Goal: Information Seeking & Learning: Learn about a topic

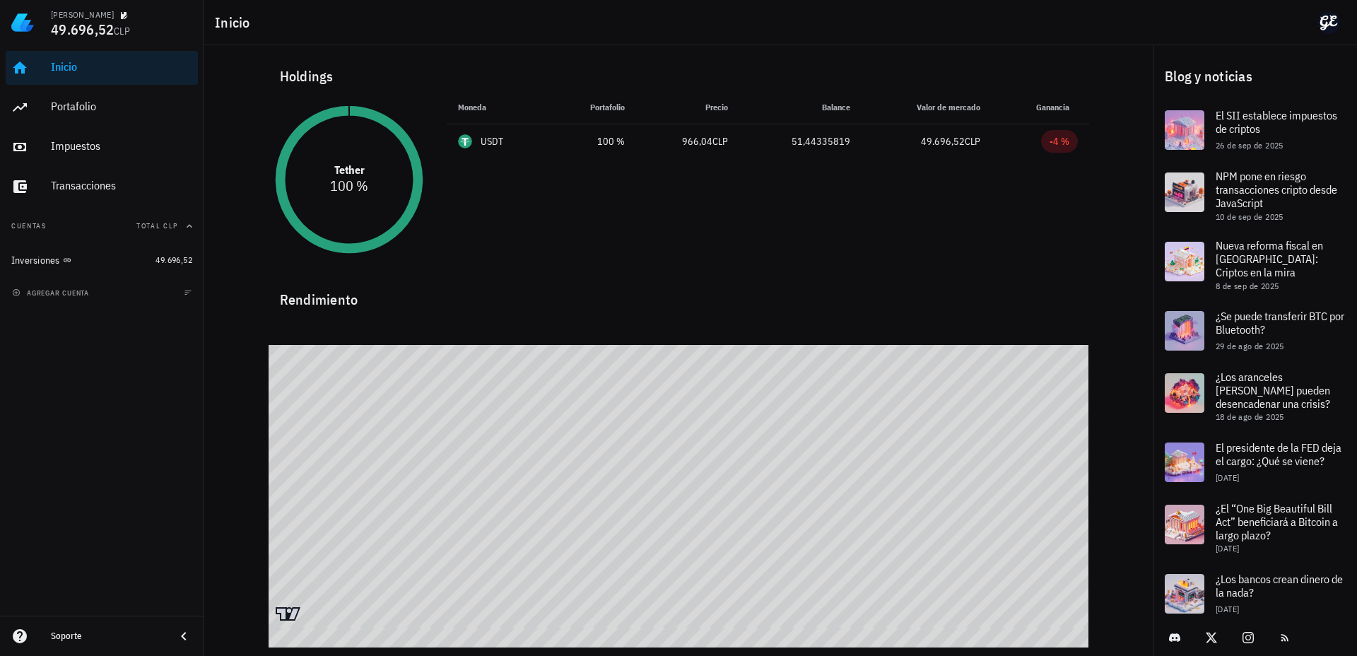
click at [87, 126] on div "Inicio Portafolio Impuestos Transacciones" at bounding box center [102, 127] width 192 height 164
click at [90, 115] on div "Portafolio" at bounding box center [121, 107] width 141 height 32
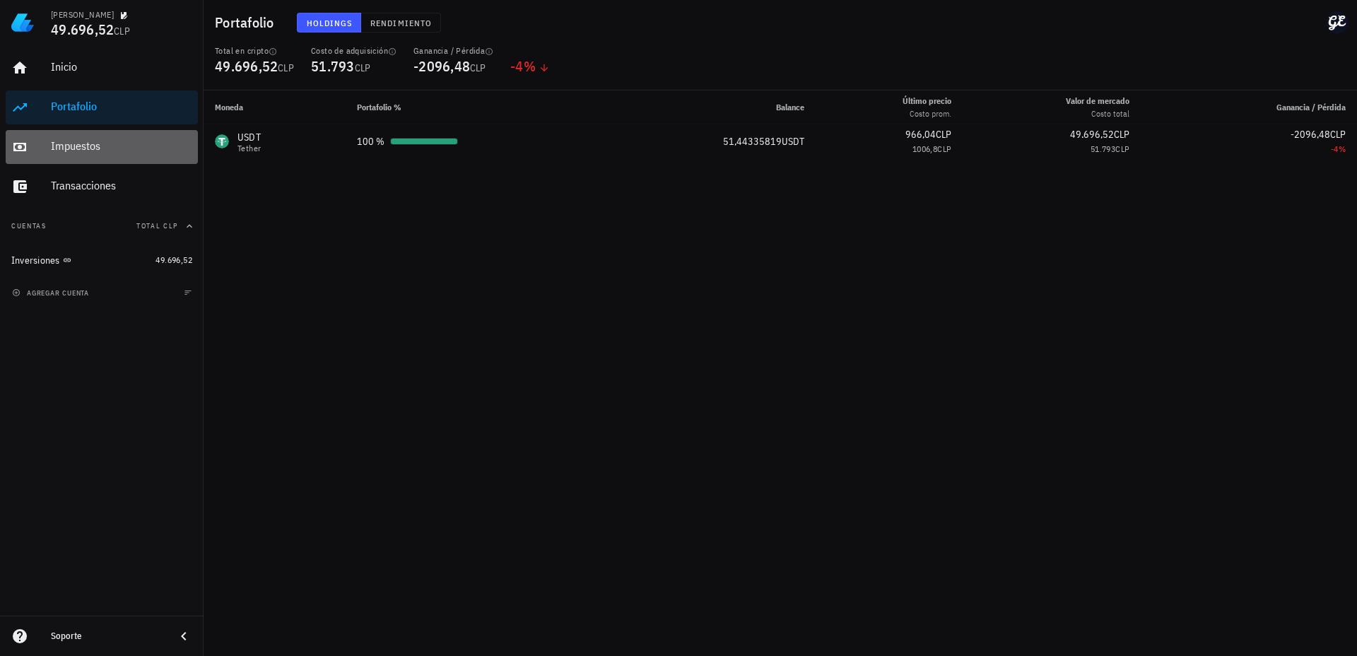
click at [121, 147] on div "Impuestos" at bounding box center [121, 145] width 141 height 13
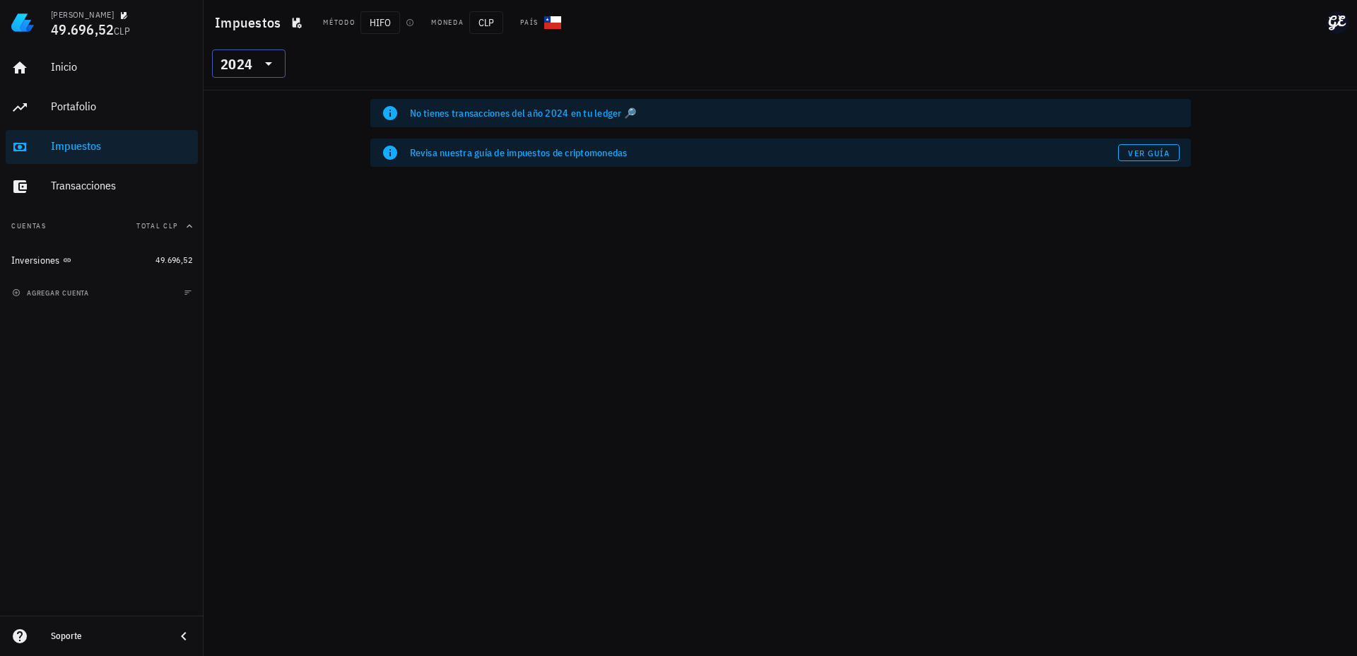
click at [239, 62] on div "2024" at bounding box center [237, 64] width 32 height 14
click at [245, 97] on div "2025" at bounding box center [248, 100] width 51 height 11
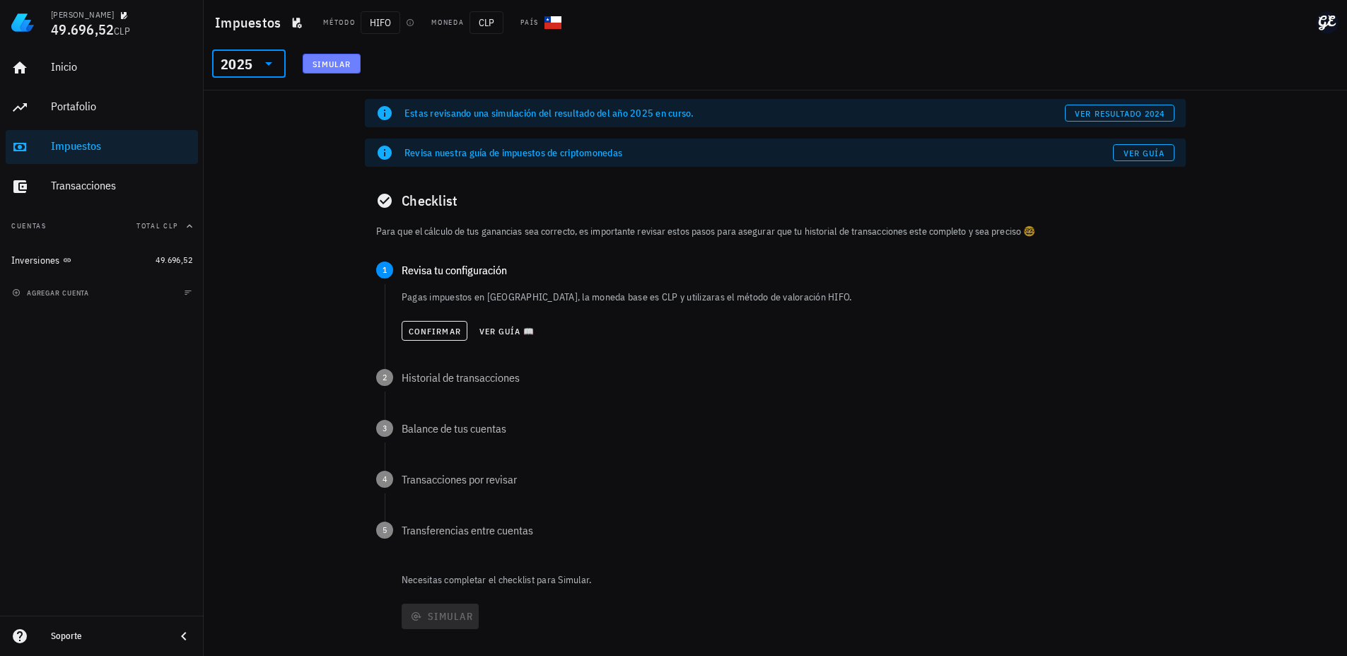
click at [327, 71] on button "Simular" at bounding box center [332, 64] width 58 height 20
click at [92, 70] on div "Inicio" at bounding box center [121, 66] width 141 height 13
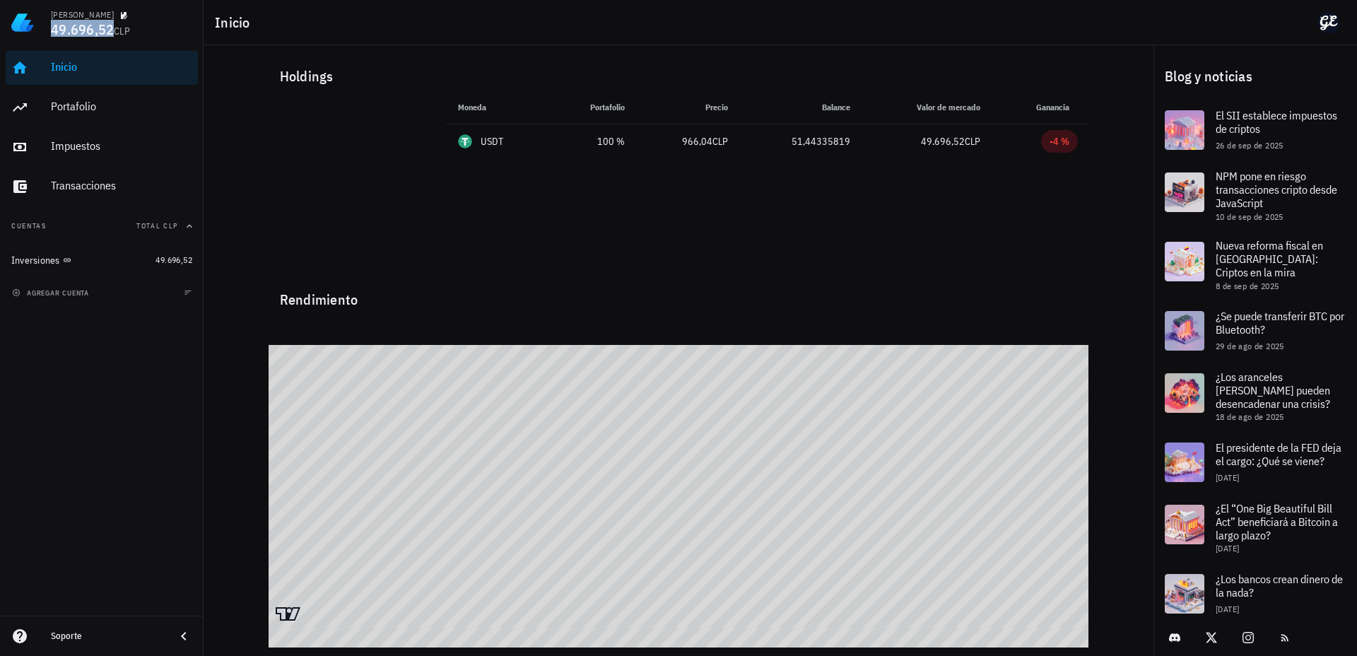
click at [110, 32] on span "49.696,52" at bounding box center [82, 29] width 63 height 19
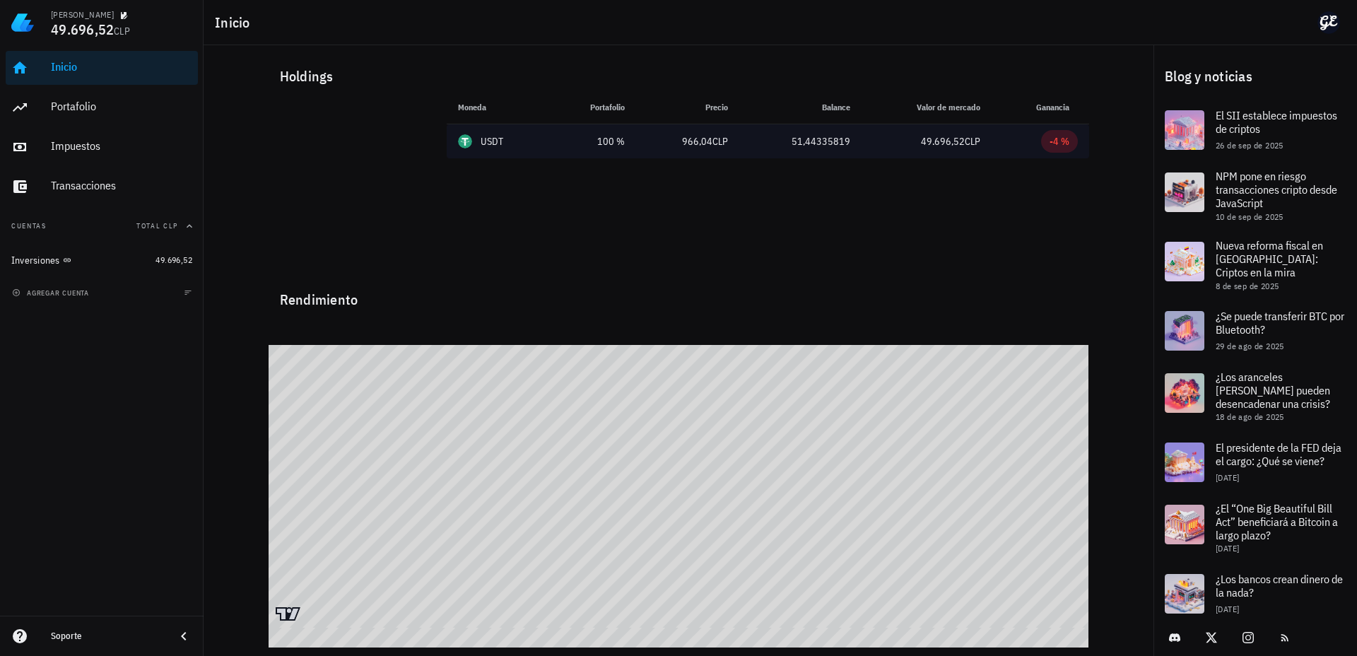
click at [521, 133] on td "USDT" at bounding box center [498, 141] width 103 height 34
click at [488, 136] on div "USDT" at bounding box center [492, 141] width 23 height 14
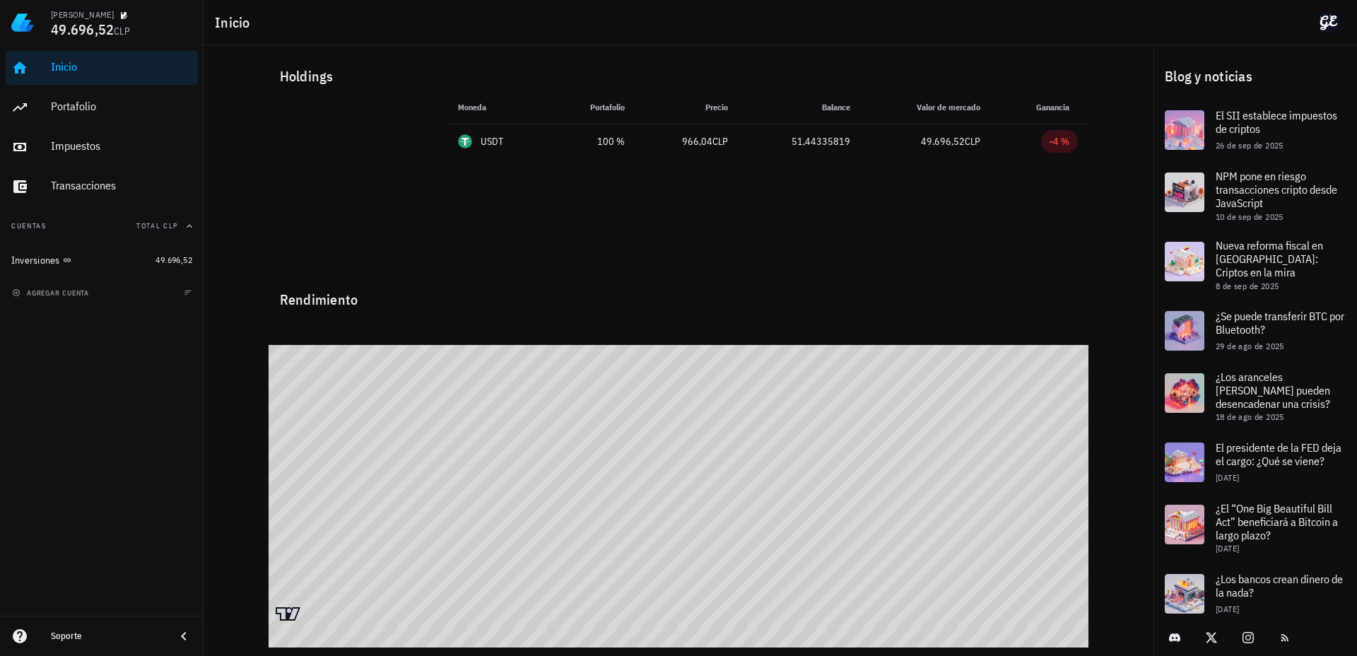
click at [315, 78] on div "Holdings" at bounding box center [679, 76] width 821 height 45
click at [85, 99] on div "Portafolio" at bounding box center [121, 107] width 141 height 32
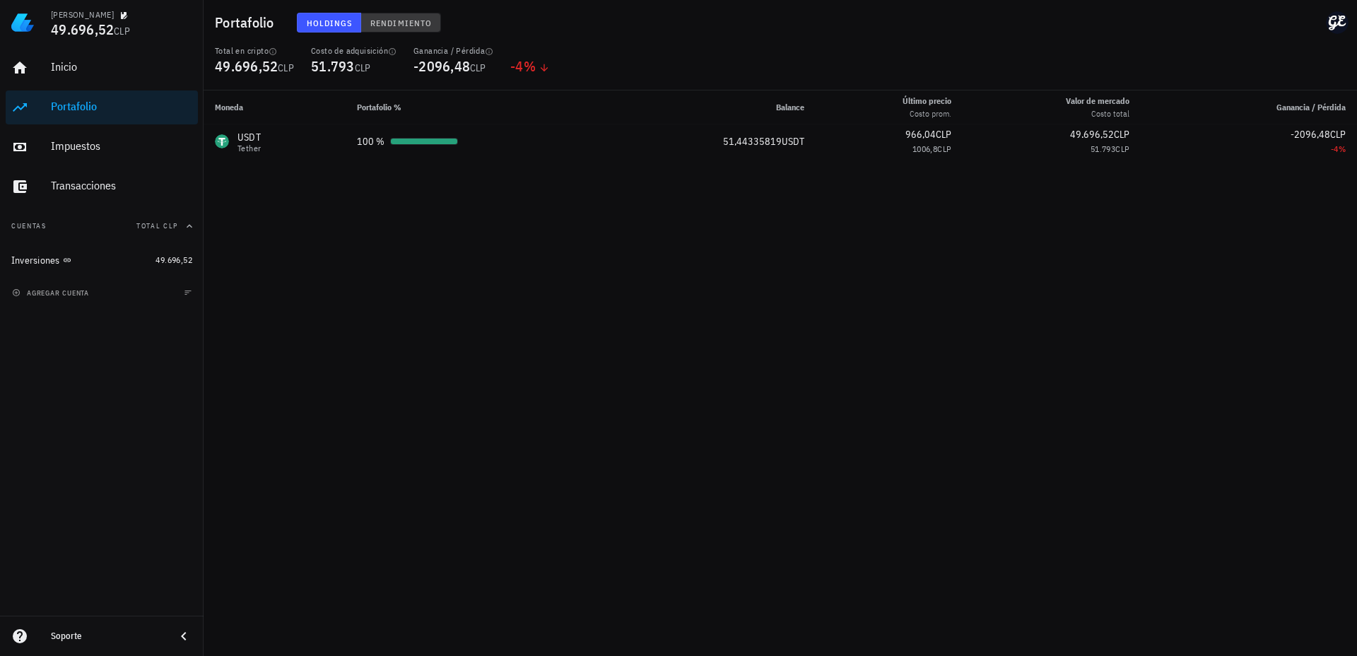
click at [372, 21] on span "Rendimiento" at bounding box center [401, 23] width 62 height 11
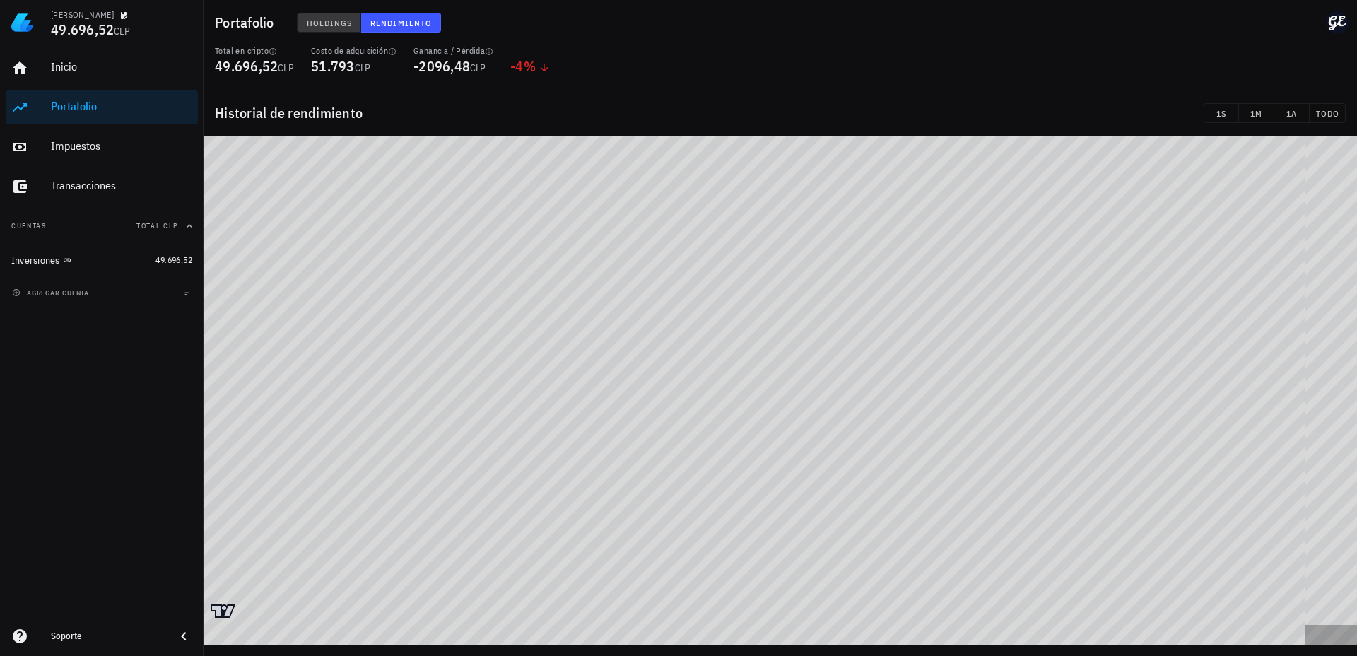
click at [330, 24] on span "Holdings" at bounding box center [329, 23] width 47 height 11
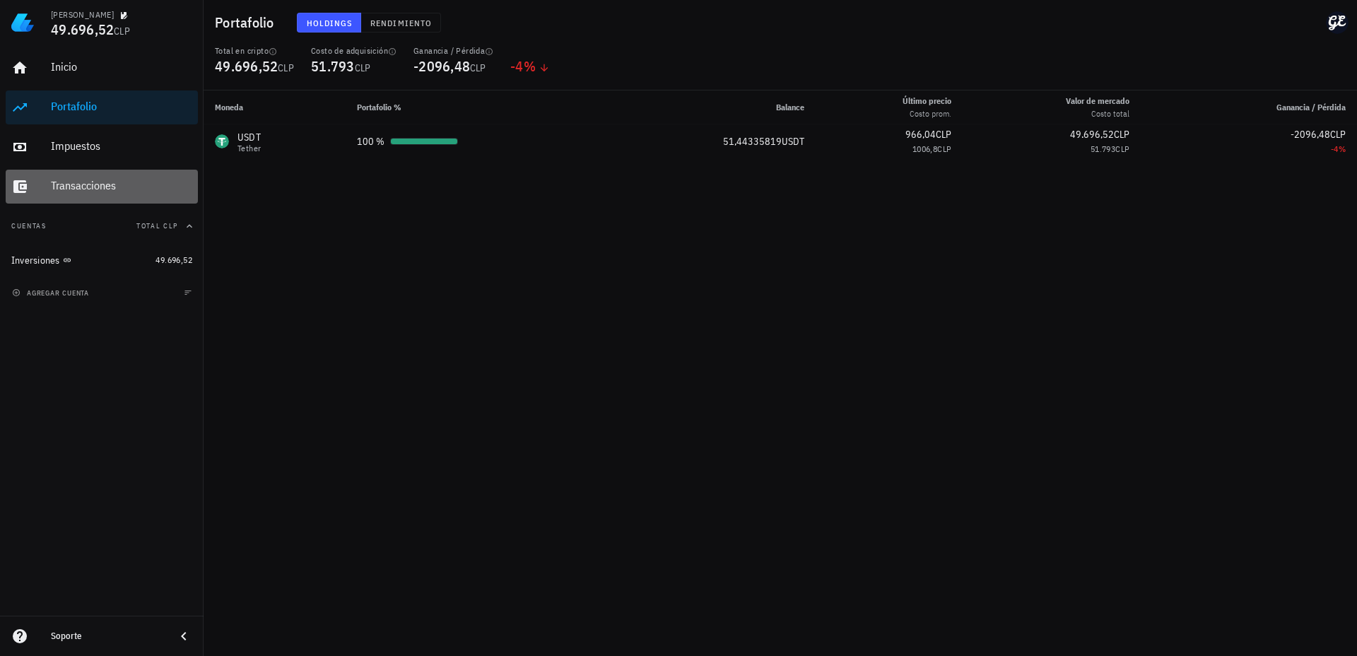
click at [127, 195] on div "Transacciones" at bounding box center [121, 186] width 141 height 32
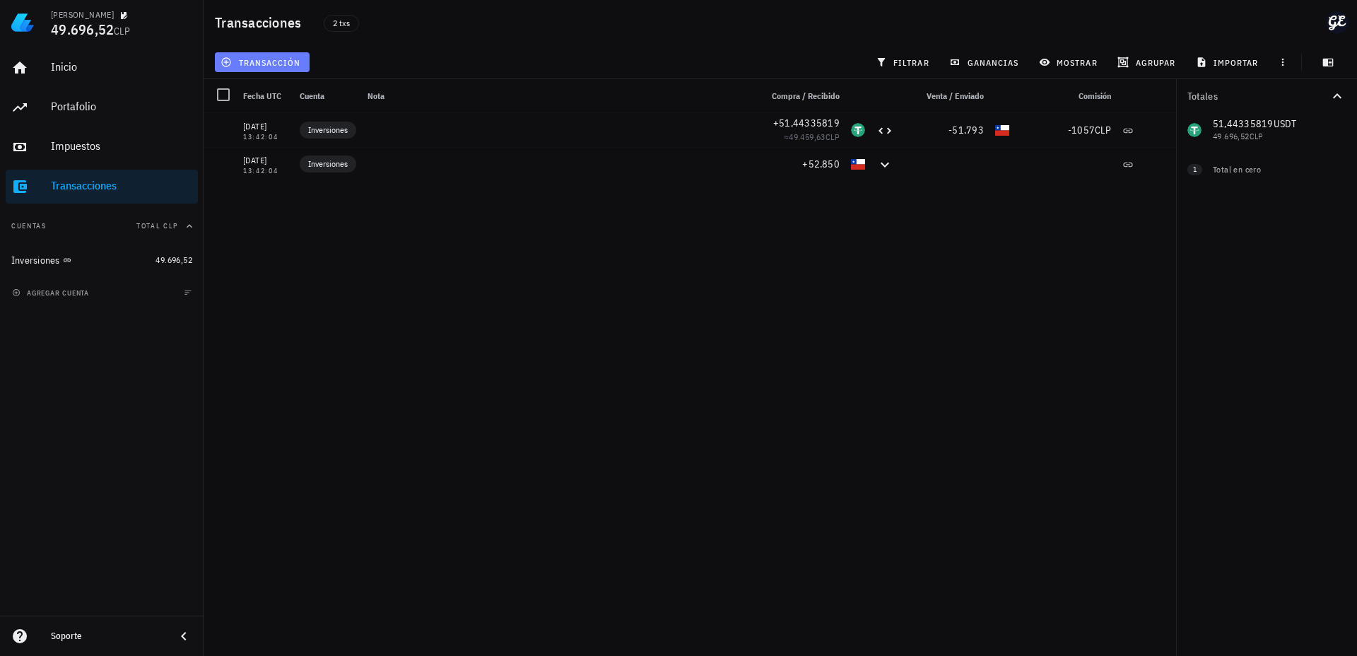
click at [292, 66] on span "transacción" at bounding box center [261, 62] width 77 height 11
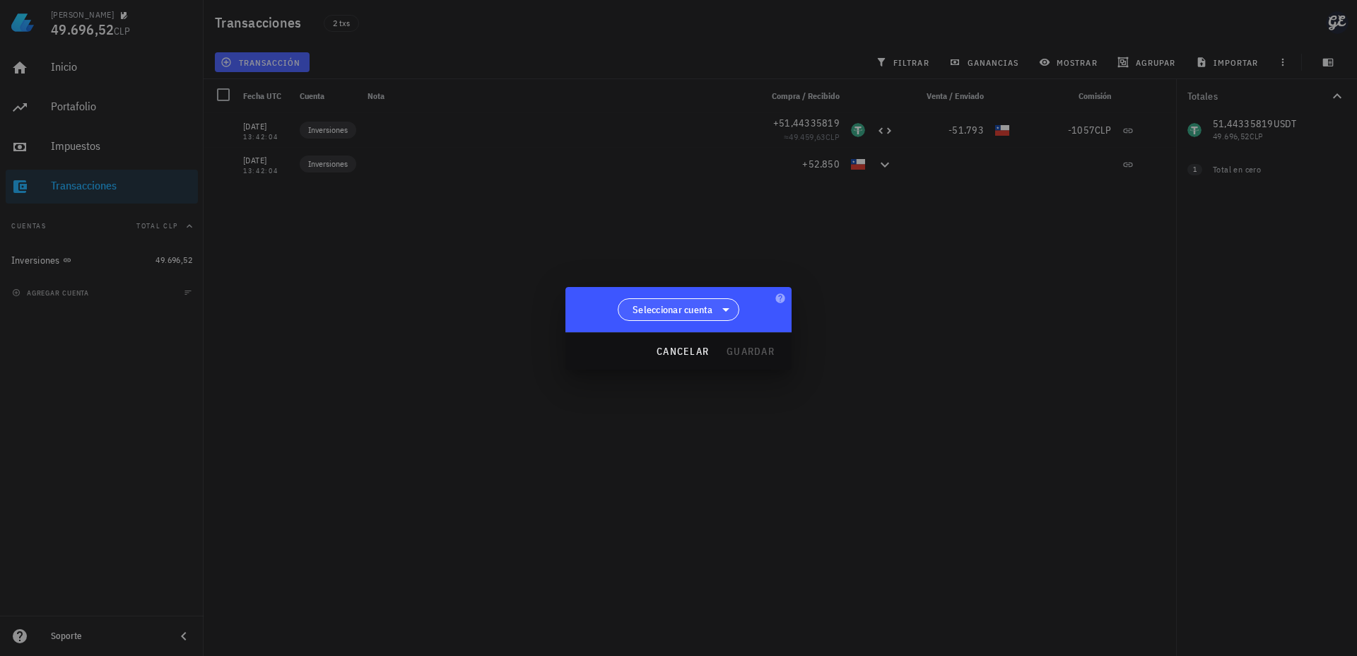
click at [698, 307] on span "Seleccionar cuenta" at bounding box center [673, 310] width 81 height 14
click at [640, 346] on div "Inversiones" at bounding box center [679, 345] width 100 height 13
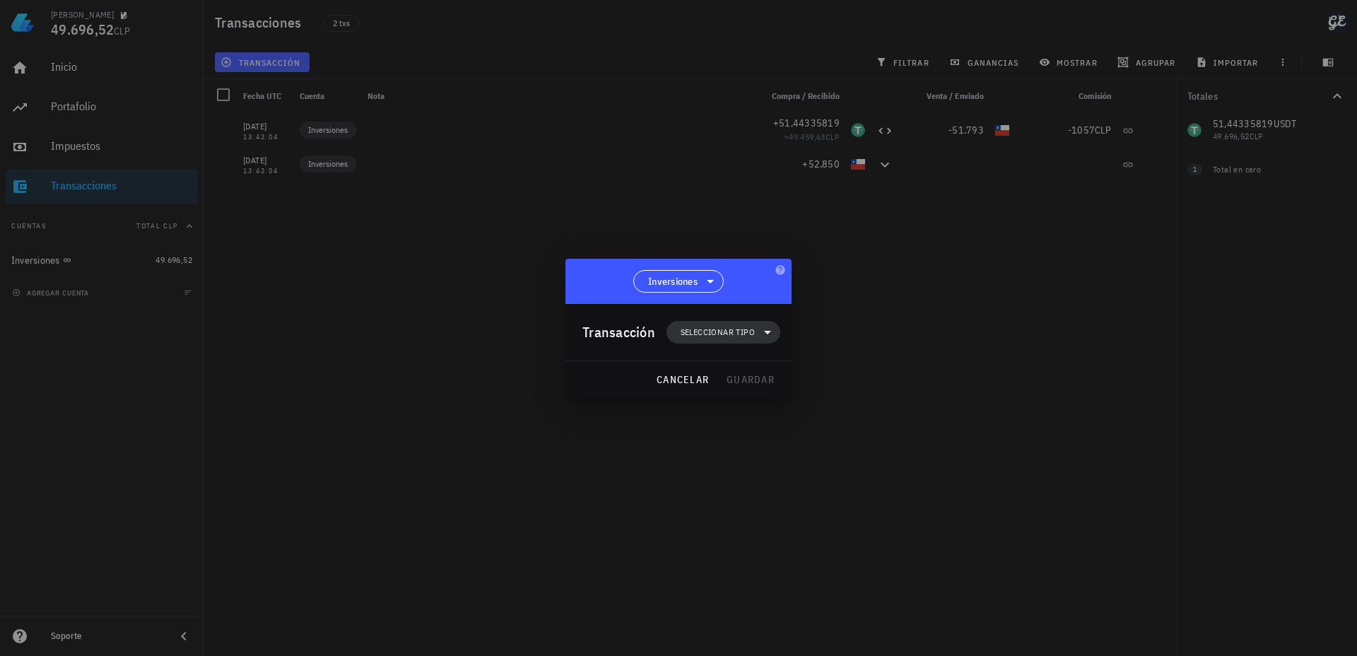
click at [708, 333] on span "Seleccionar tipo" at bounding box center [718, 332] width 74 height 14
click at [590, 443] on div at bounding box center [678, 328] width 1357 height 656
click at [685, 384] on span "cancelar" at bounding box center [682, 379] width 53 height 13
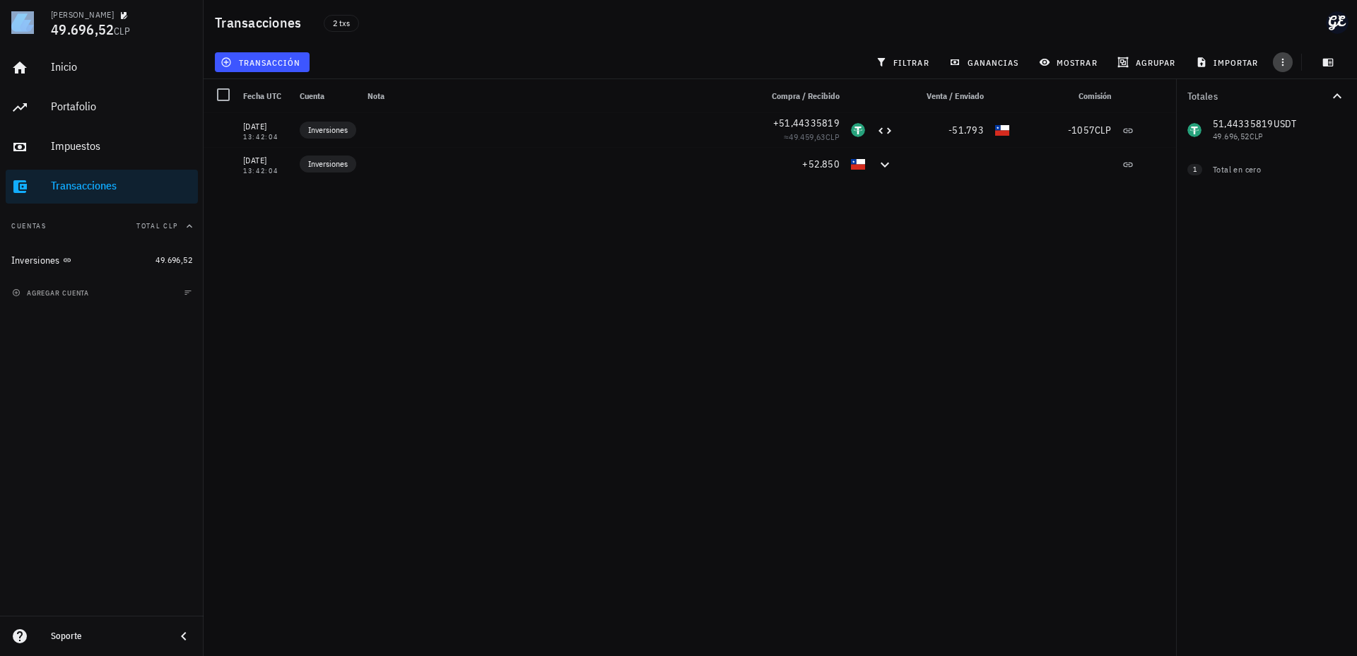
click at [1287, 61] on icon "button" at bounding box center [1282, 62] width 11 height 11
click at [1336, 62] on span "button" at bounding box center [1327, 62] width 35 height 11
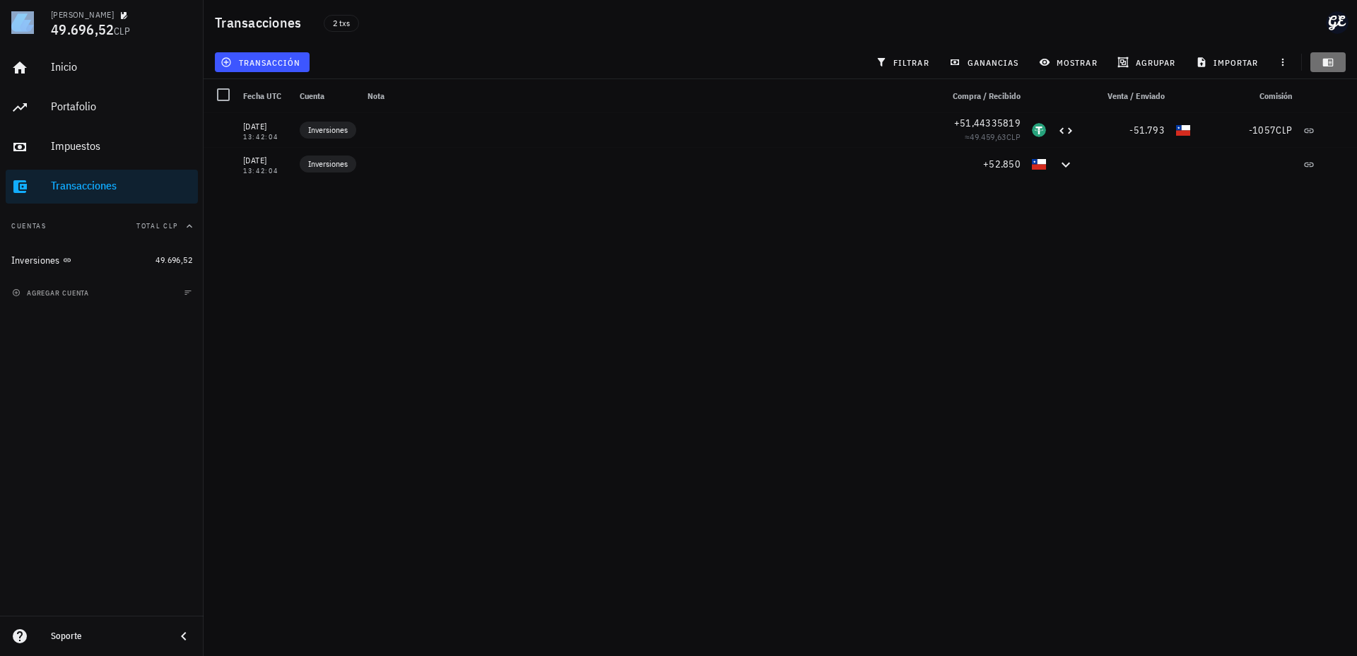
click at [1336, 62] on span "button" at bounding box center [1327, 62] width 35 height 11
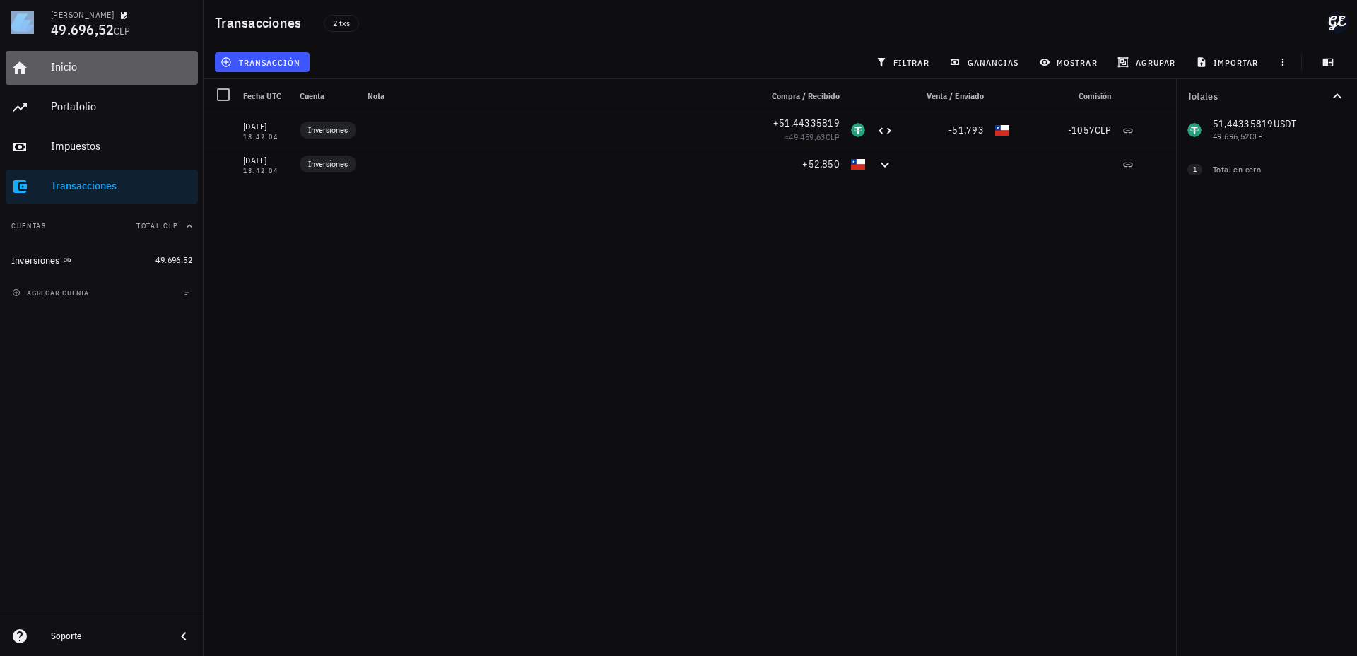
click at [88, 62] on div "Inicio" at bounding box center [121, 66] width 141 height 13
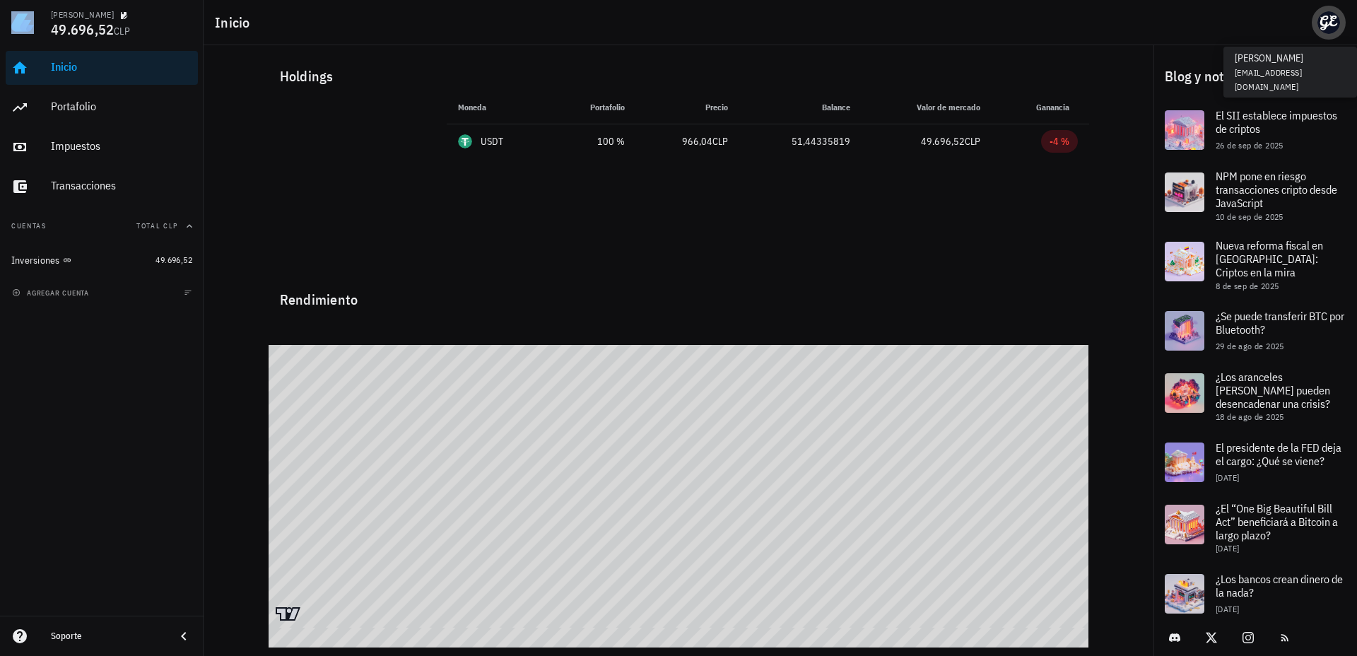
click at [1325, 19] on div "avatar" at bounding box center [1329, 22] width 23 height 23
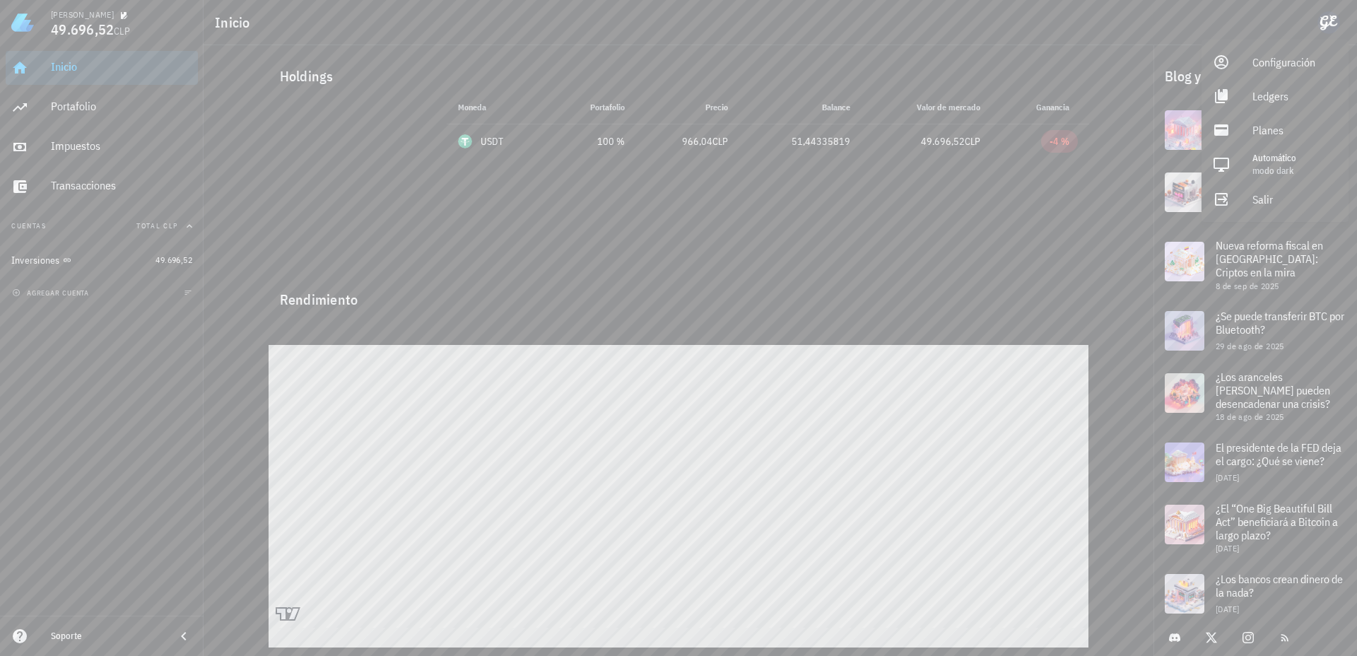
click at [932, 288] on div "Rendimiento" at bounding box center [679, 294] width 821 height 34
click at [917, 146] on div "49.696,52 CLP" at bounding box center [926, 141] width 107 height 15
click at [786, 144] on div "51,44335819" at bounding box center [801, 141] width 100 height 15
drag, startPoint x: 786, startPoint y: 144, endPoint x: 474, endPoint y: 132, distance: 311.9
click at [786, 145] on div "51,44335819" at bounding box center [801, 141] width 100 height 15
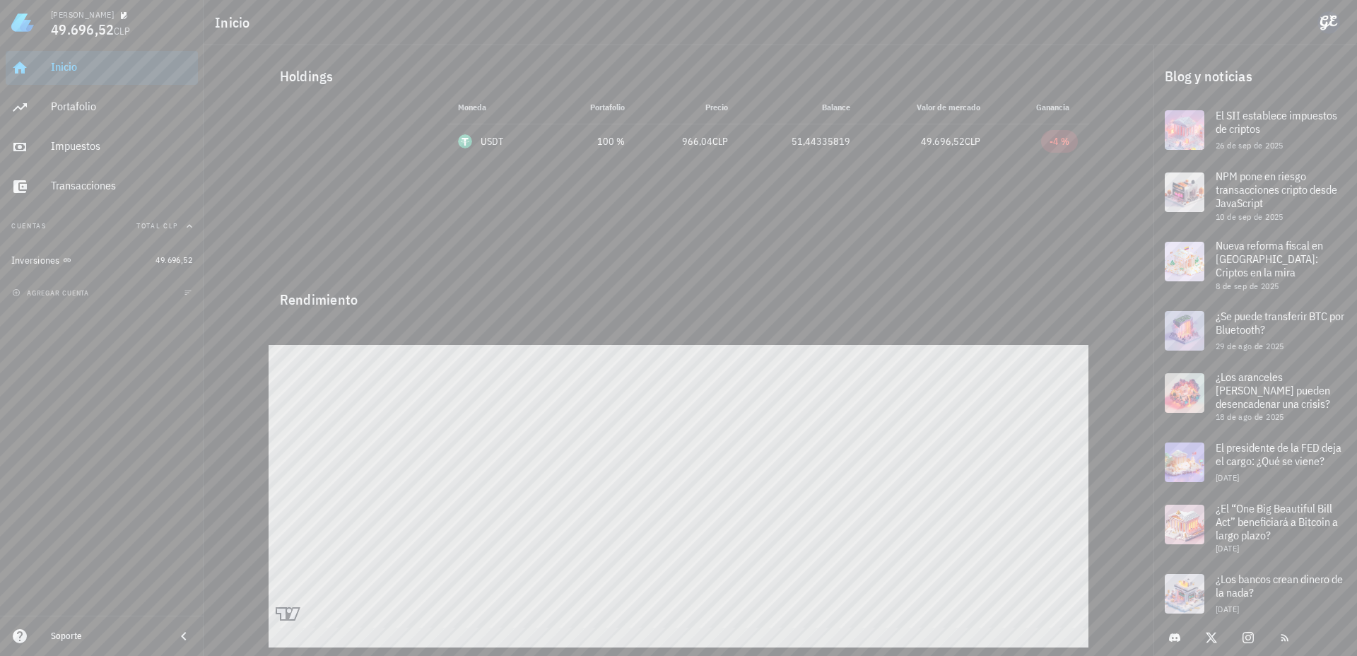
click at [415, 131] on div at bounding box center [349, 179] width 161 height 161
click at [67, 103] on div "Portafolio" at bounding box center [121, 106] width 141 height 13
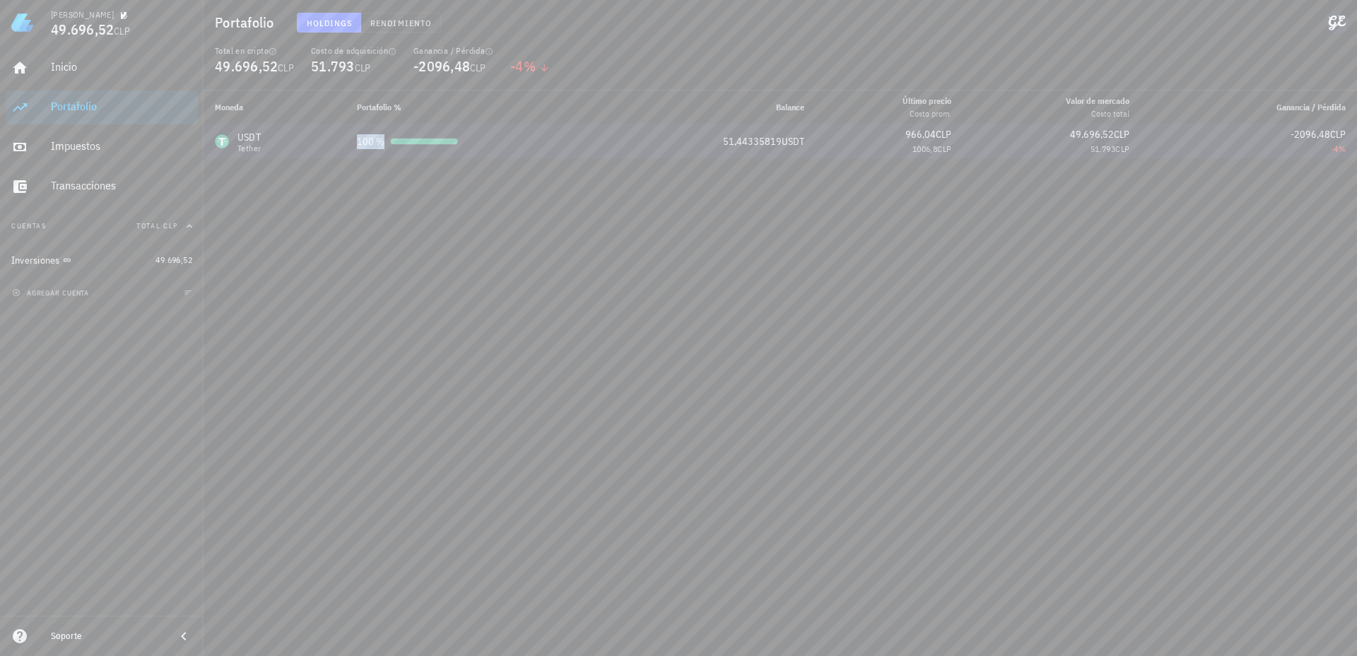
click at [358, 148] on div "100 %" at bounding box center [371, 141] width 28 height 15
click at [290, 145] on div "USDT Tether" at bounding box center [274, 141] width 119 height 23
click at [375, 25] on span "Rendimiento" at bounding box center [401, 23] width 62 height 11
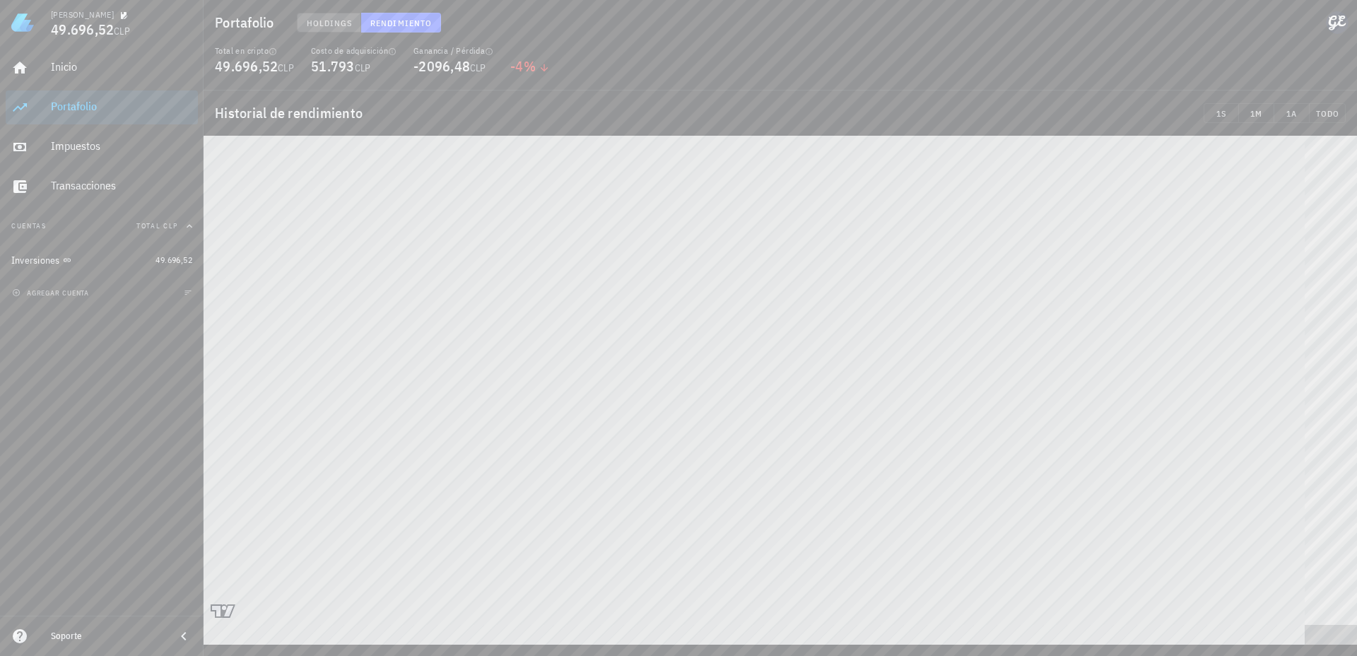
click at [348, 23] on span "Holdings" at bounding box center [329, 23] width 47 height 11
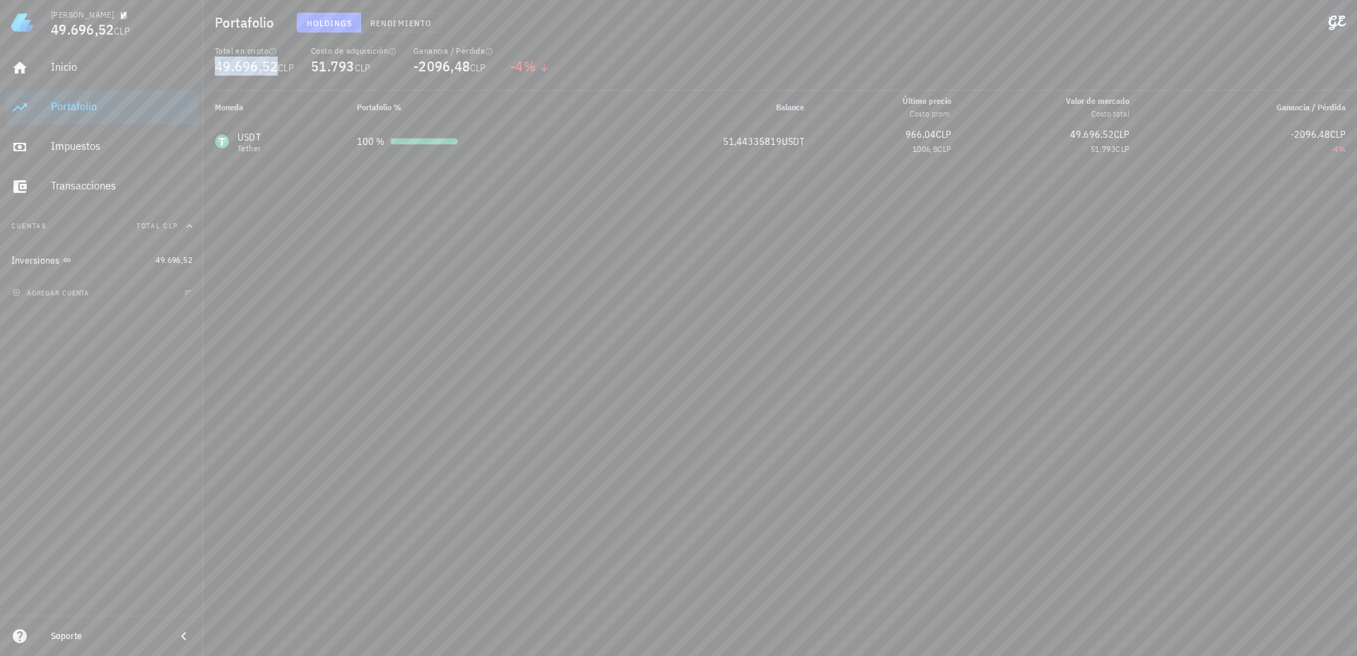
click at [269, 64] on span "49.696,52" at bounding box center [246, 66] width 63 height 19
click at [288, 143] on div "USDT Tether" at bounding box center [274, 141] width 119 height 23
drag, startPoint x: 1339, startPoint y: 153, endPoint x: 1254, endPoint y: 163, distance: 86.1
click at [1339, 153] on span "%" at bounding box center [1342, 148] width 7 height 11
click at [746, 291] on div "Moneda Portafolio % Balance Último precio Costo prom. Valor de mercado Costo to…" at bounding box center [781, 372] width 1154 height 565
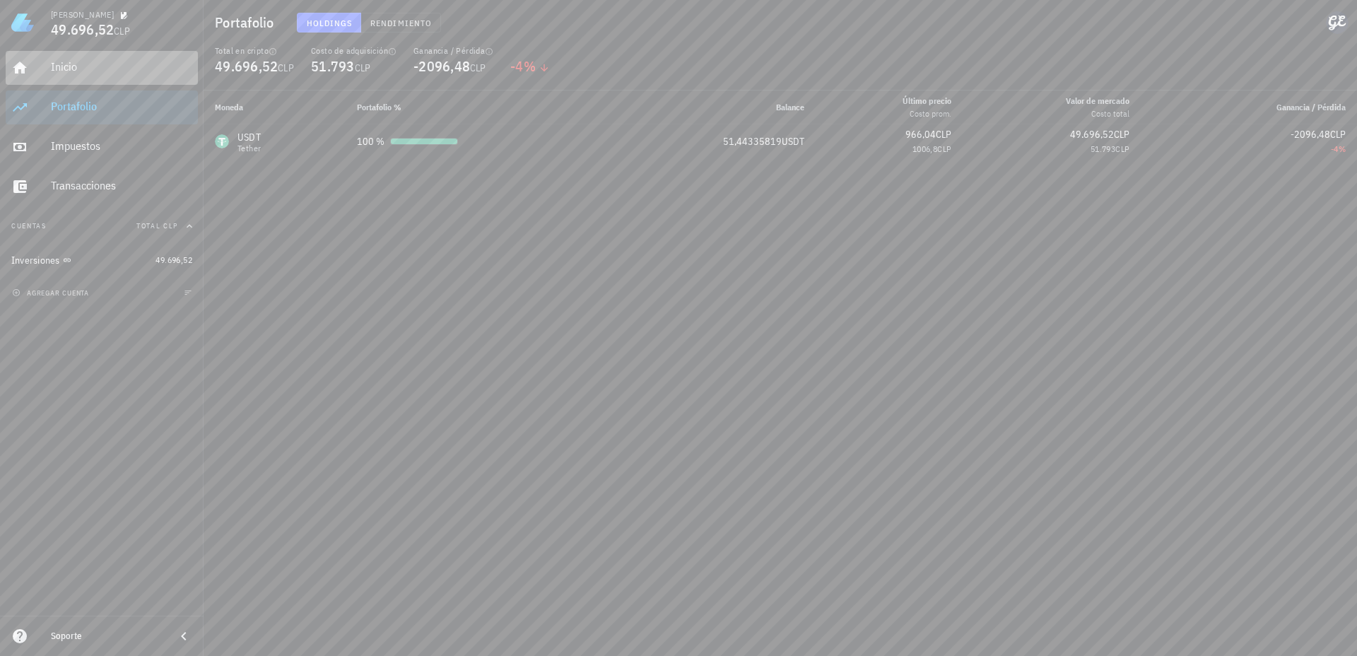
click at [95, 66] on div "Inicio" at bounding box center [121, 66] width 141 height 13
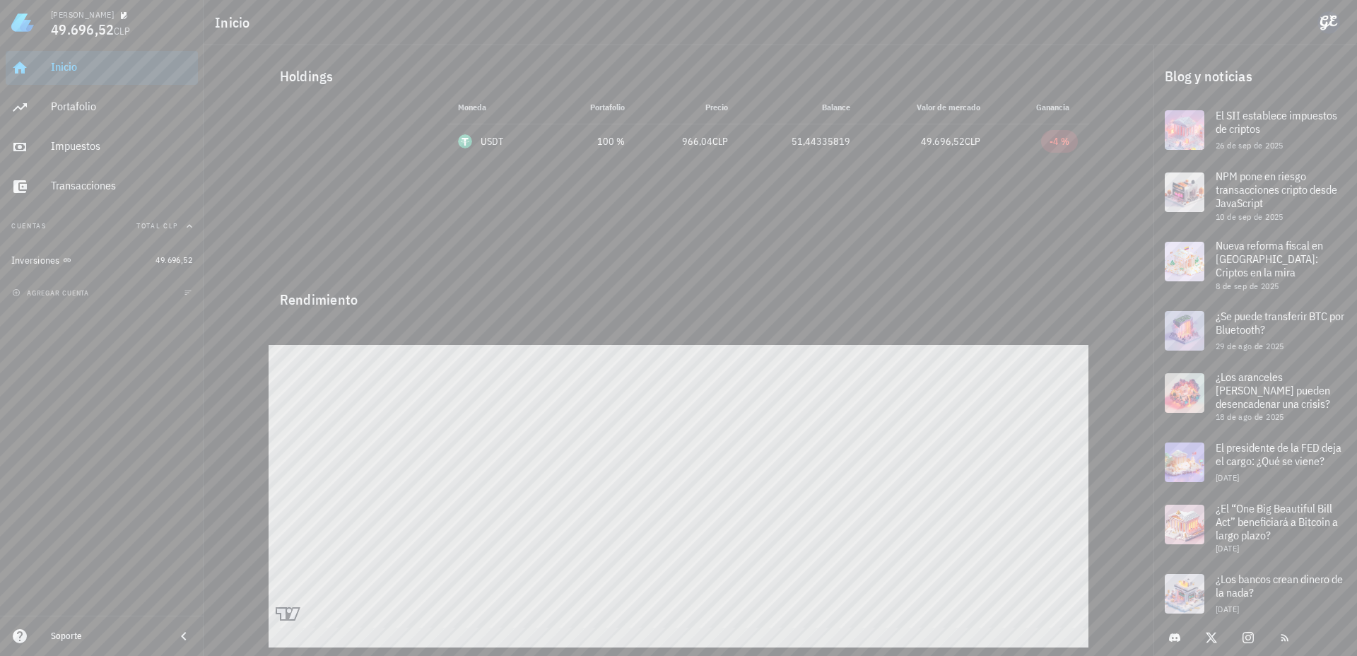
click at [68, 634] on div "Soporte" at bounding box center [107, 636] width 113 height 11
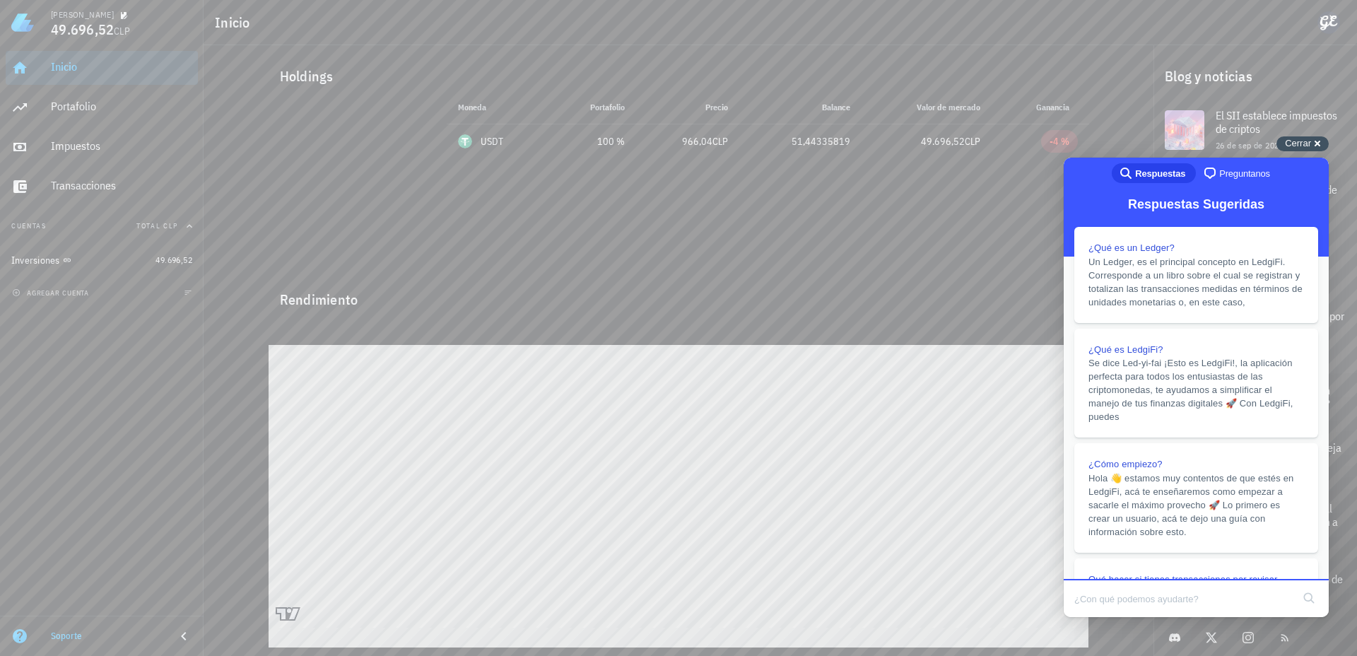
click at [1306, 140] on span "Cerrar" at bounding box center [1298, 143] width 26 height 11
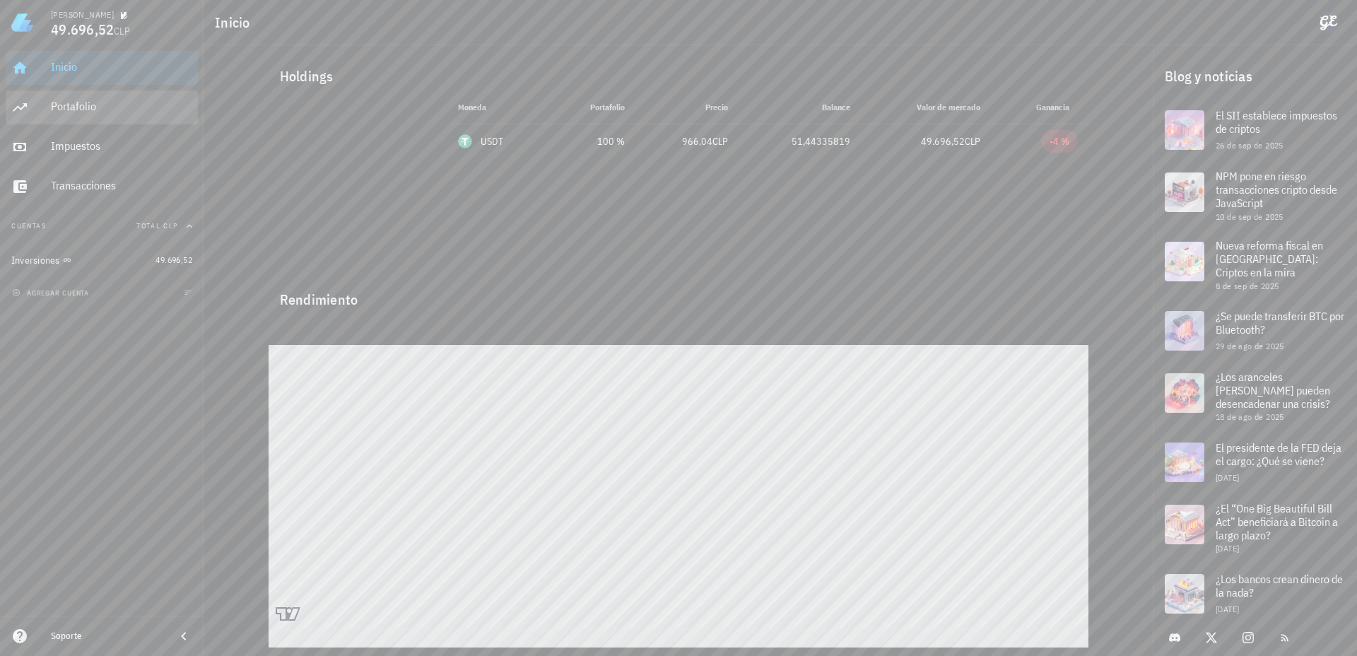
click at [131, 102] on div "Portafolio" at bounding box center [121, 106] width 141 height 13
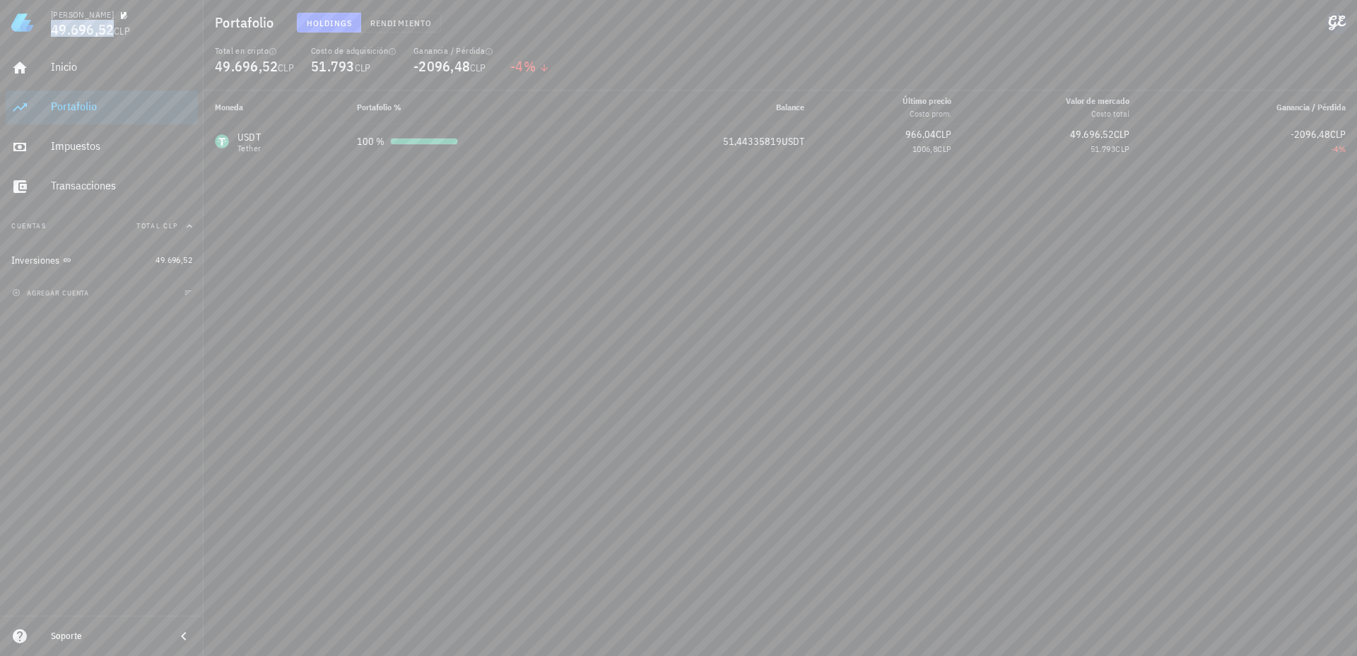
click at [83, 34] on span "49.696,52" at bounding box center [82, 29] width 63 height 19
click at [88, 28] on span "49.696,52" at bounding box center [82, 29] width 63 height 19
click at [121, 14] on icon "button" at bounding box center [124, 15] width 7 height 7
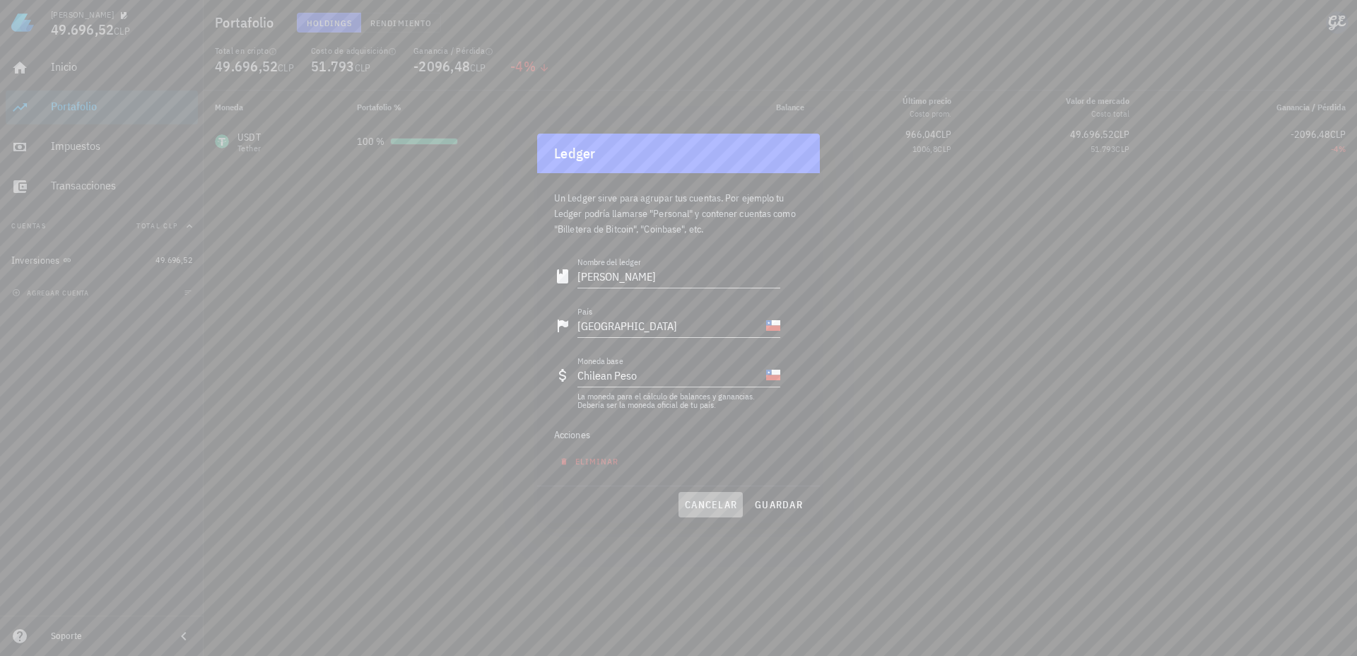
click at [727, 508] on span "cancelar" at bounding box center [710, 504] width 53 height 13
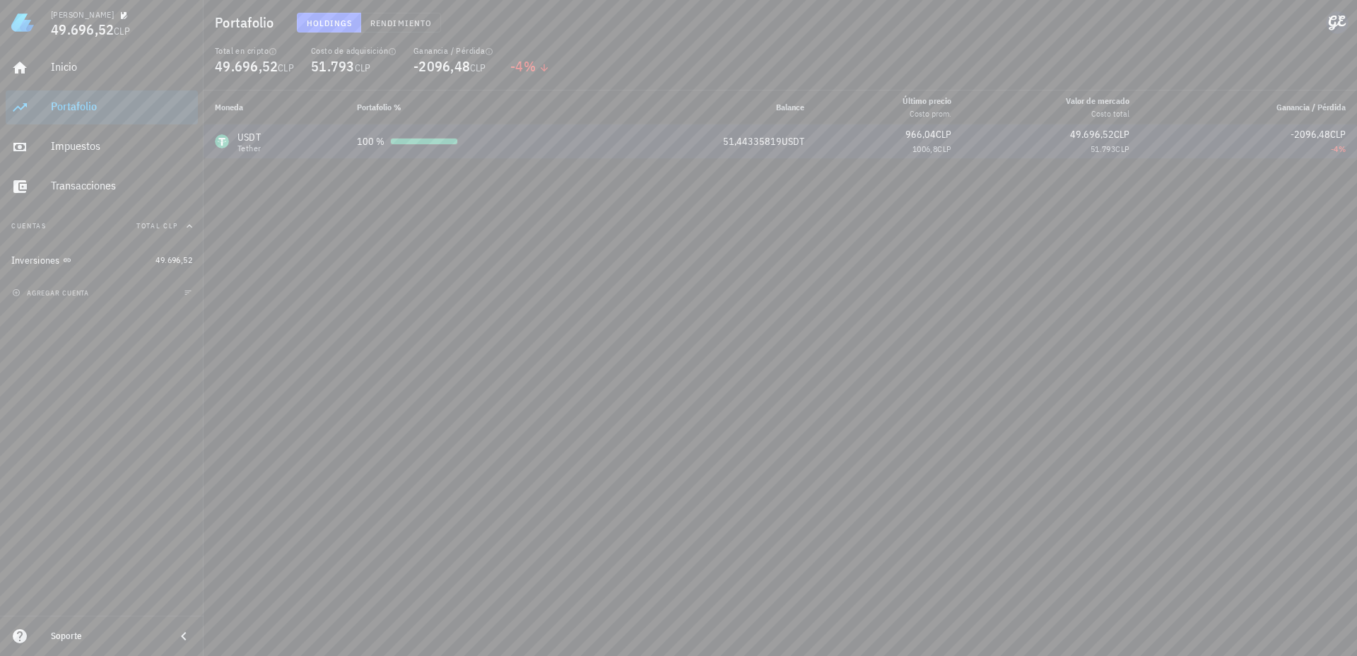
click at [266, 139] on div "USDT Tether" at bounding box center [274, 141] width 119 height 23
click at [394, 26] on span "Rendimiento" at bounding box center [401, 23] width 62 height 11
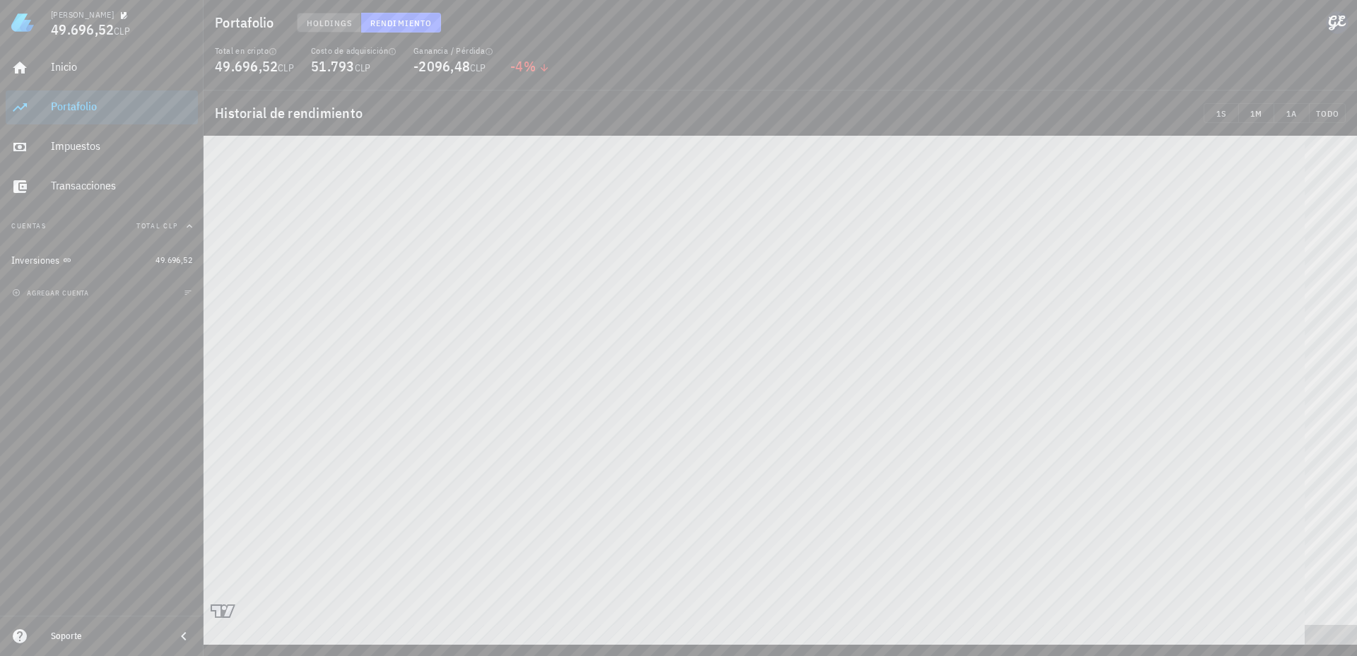
click at [348, 23] on span "Holdings" at bounding box center [329, 23] width 47 height 11
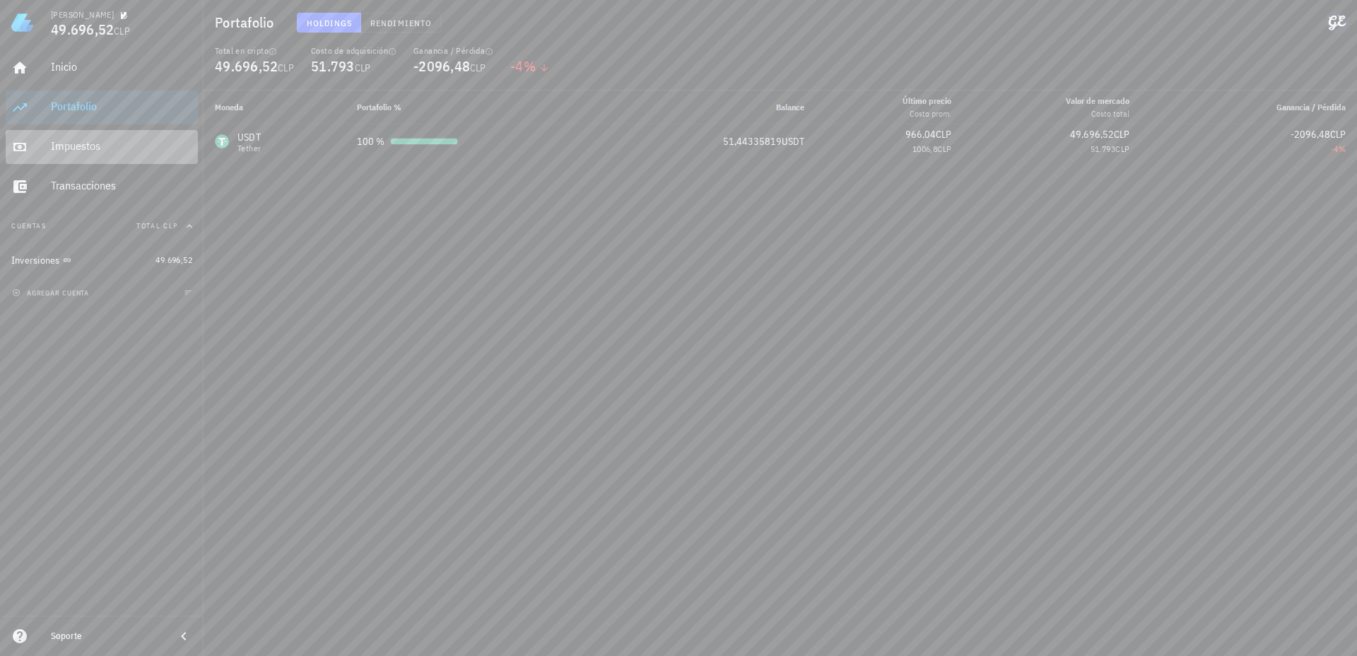
click at [86, 136] on div "Impuestos" at bounding box center [121, 147] width 141 height 32
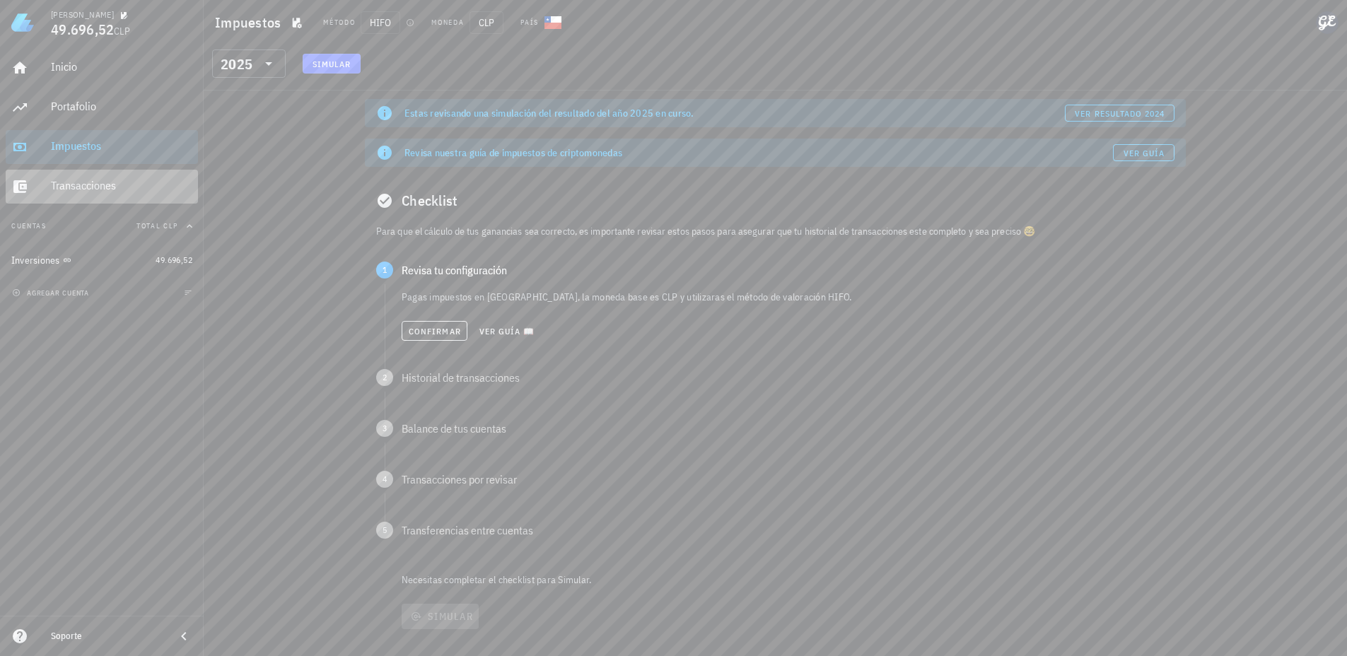
click at [91, 175] on div "Transacciones" at bounding box center [121, 186] width 141 height 32
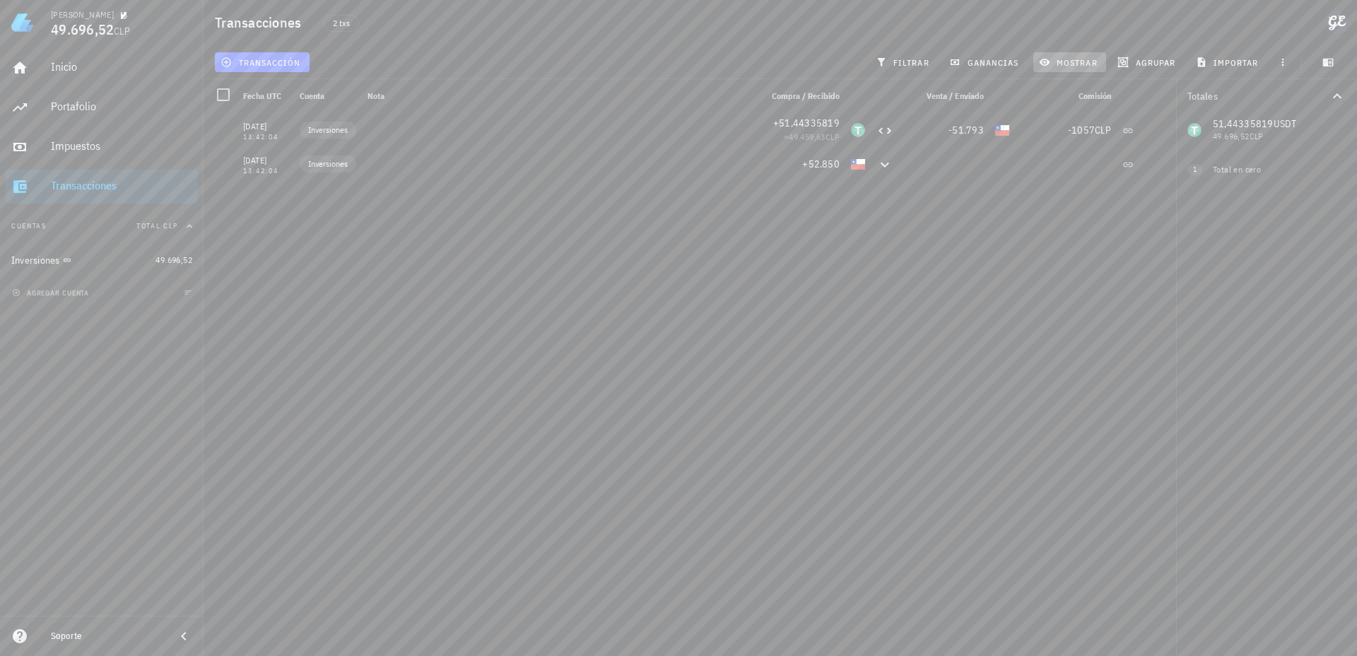
click at [1047, 60] on icon "button" at bounding box center [1045, 62] width 11 height 7
click at [1047, 60] on icon "button" at bounding box center [1045, 62] width 11 height 9
click at [966, 59] on span "ganancias" at bounding box center [985, 62] width 66 height 11
click at [1275, 69] on button "button" at bounding box center [1283, 62] width 20 height 20
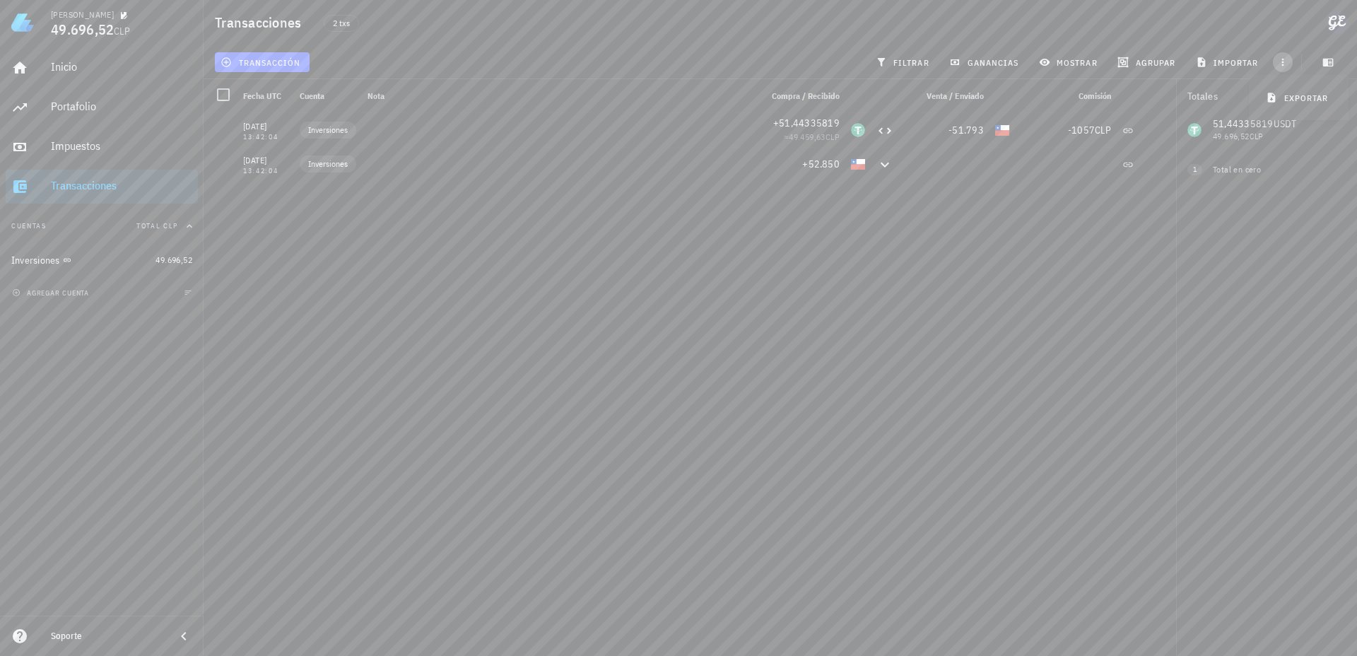
click at [1279, 66] on icon "button" at bounding box center [1282, 62] width 11 height 11
click at [1344, 59] on span "button" at bounding box center [1327, 62] width 35 height 11
click at [1342, 59] on span "button" at bounding box center [1327, 62] width 35 height 11
click at [333, 22] on span "2 txs" at bounding box center [341, 24] width 17 height 16
click at [97, 57] on div "Inicio" at bounding box center [121, 68] width 141 height 32
